Goal: Navigation & Orientation: Find specific page/section

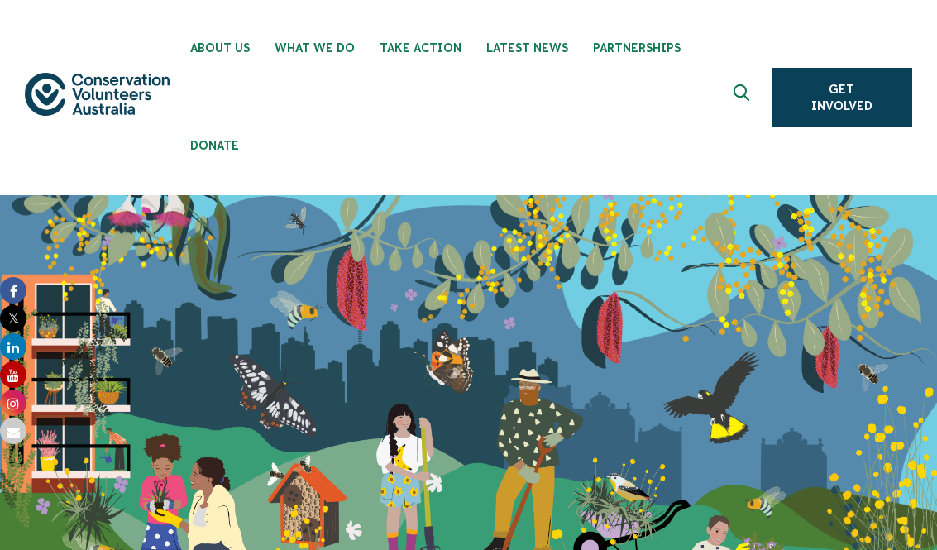
click at [816, 68] on link "Get Involved" at bounding box center [841, 98] width 141 height 60
click at [835, 68] on link "Get Involved" at bounding box center [841, 98] width 141 height 60
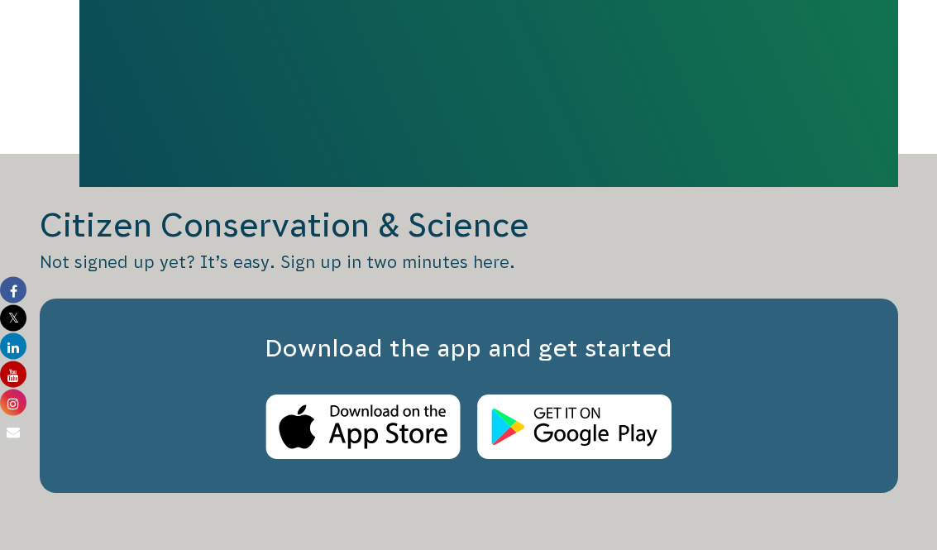
scroll to position [1330, 0]
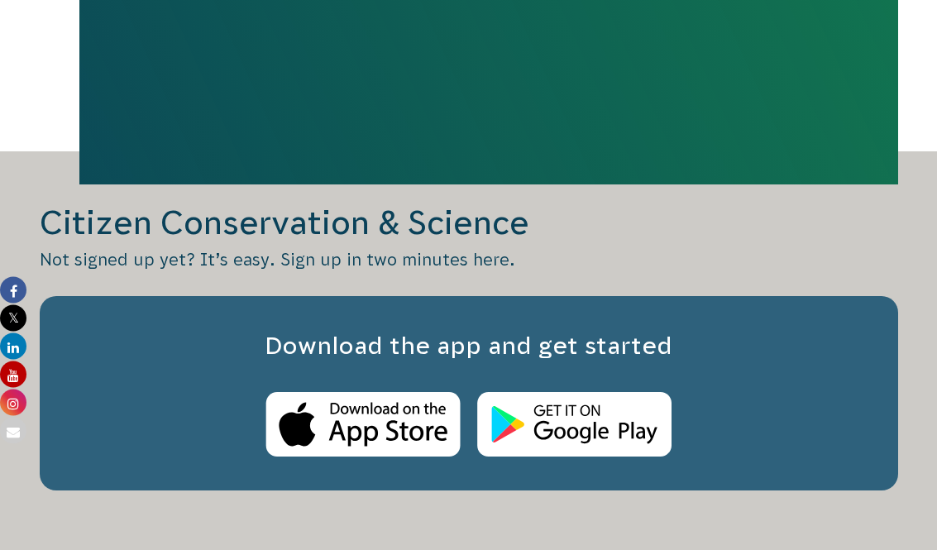
click at [423, 393] on img at bounding box center [362, 425] width 195 height 65
